Goal: Check status

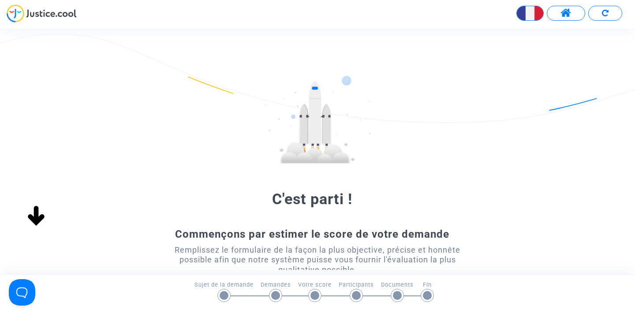
click at [569, 10] on span at bounding box center [566, 12] width 11 height 11
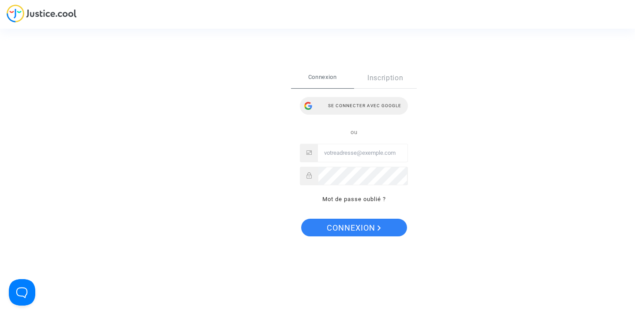
click at [366, 108] on div "Se connecter avec Google" at bounding box center [354, 106] width 108 height 18
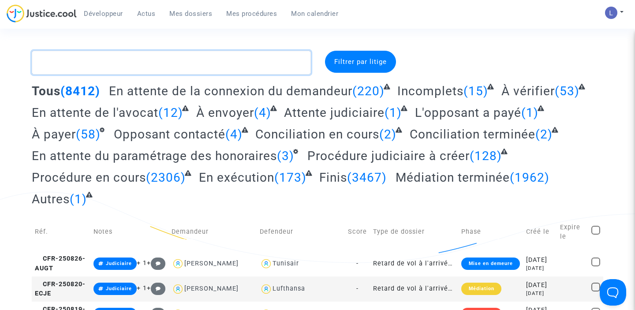
click at [138, 66] on textarea at bounding box center [171, 63] width 279 height 24
paste textarea "CFR-241031-49TG"
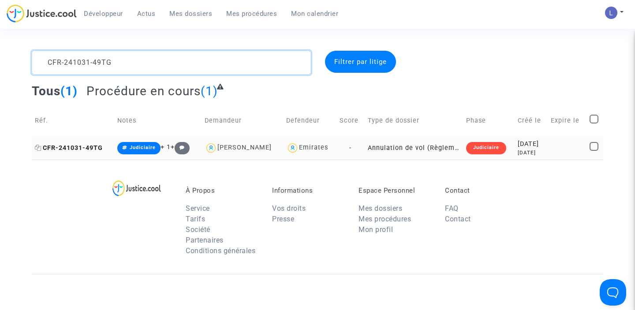
type textarea "CFR-241031-49TG"
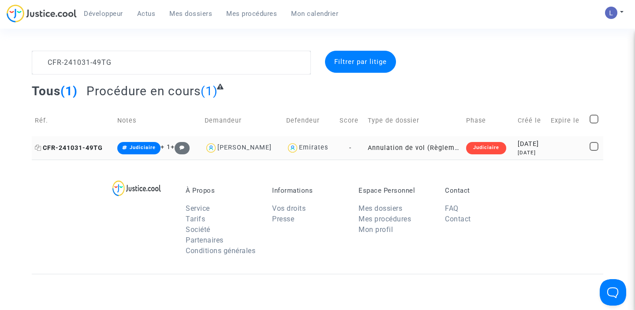
click at [90, 148] on span "CFR-241031-49TG" at bounding box center [69, 147] width 68 height 7
